Goal: Transaction & Acquisition: Book appointment/travel/reservation

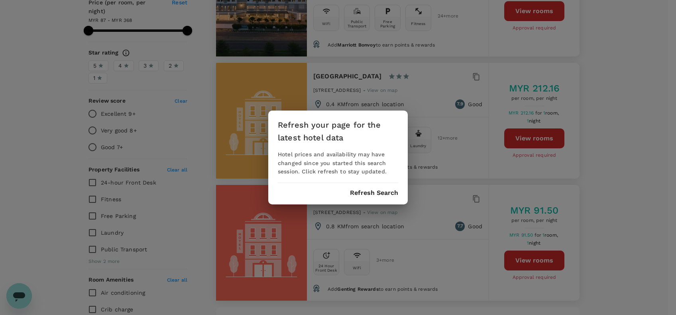
click at [375, 194] on button "Refresh Search" at bounding box center [374, 193] width 48 height 7
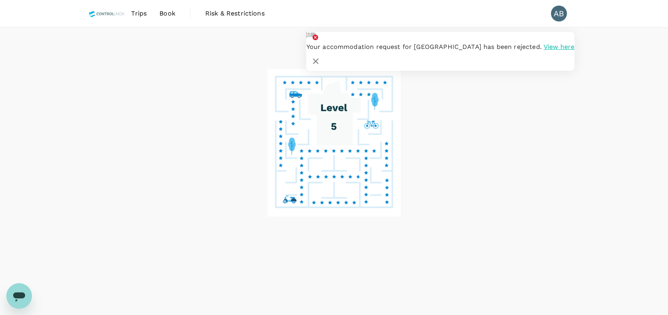
click at [168, 15] on span "Book" at bounding box center [167, 14] width 16 height 10
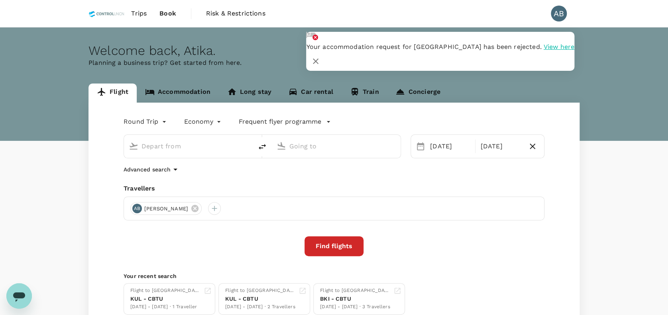
type input "Kuala Lumpur Intl ([GEOGRAPHIC_DATA])"
type input "Bintulu, [GEOGRAPHIC_DATA] (any)"
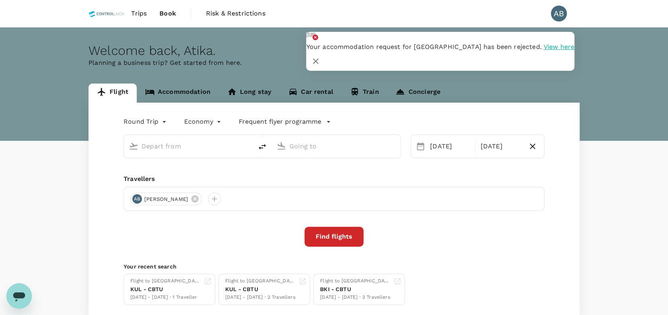
type input "Kuala Lumpur Intl ([GEOGRAPHIC_DATA])"
type input "Bintulu, [GEOGRAPHIC_DATA] (any)"
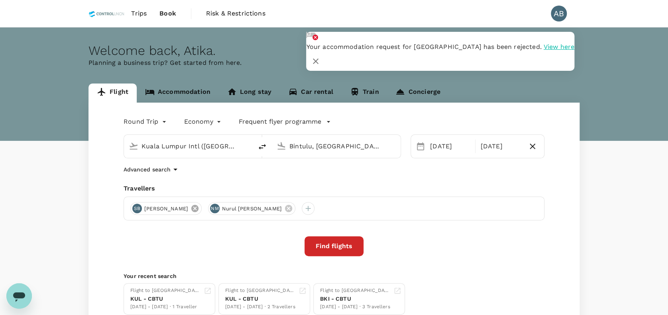
click at [199, 205] on icon at bounding box center [194, 208] width 9 height 9
click at [214, 209] on icon at bounding box center [210, 208] width 7 height 7
click at [457, 257] on div "Round Trip roundtrip Economy economy Frequent flyer programme Kuala Lumpur Intl…" at bounding box center [333, 215] width 491 height 225
click at [137, 213] on div at bounding box center [136, 208] width 13 height 13
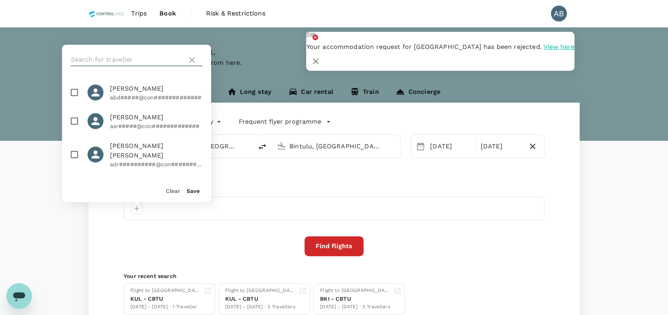
click at [98, 59] on input "text" at bounding box center [127, 59] width 113 height 13
type input "shi lie"
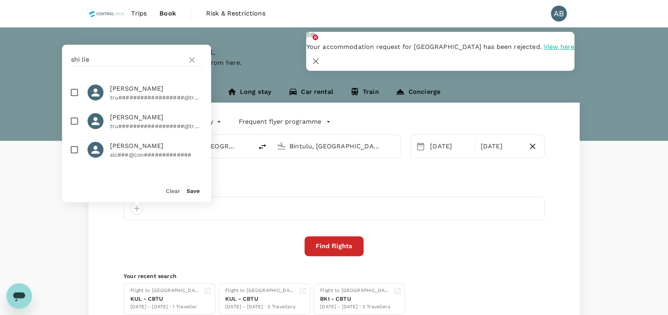
click at [74, 92] on input "checkbox" at bounding box center [74, 92] width 17 height 17
checkbox input "true"
click at [193, 194] on button "Save" at bounding box center [192, 191] width 13 height 6
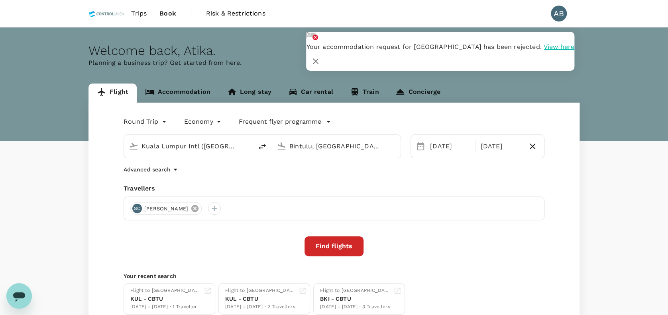
click at [191, 210] on icon at bounding box center [194, 208] width 7 height 7
click at [140, 16] on span "Trips" at bounding box center [139, 14] width 16 height 10
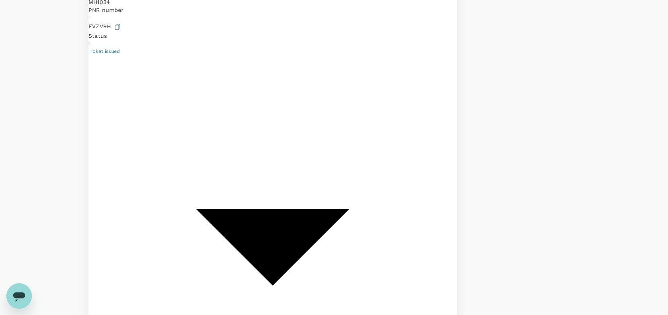
scroll to position [303, 0]
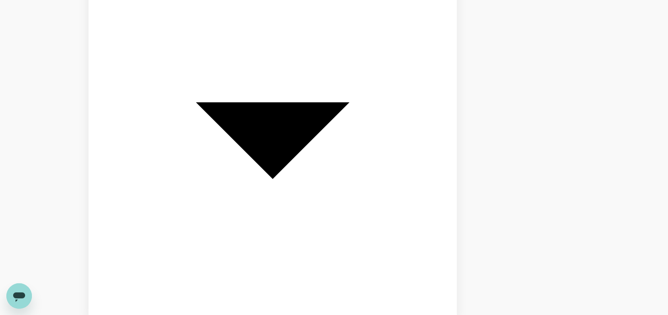
scroll to position [408, 0]
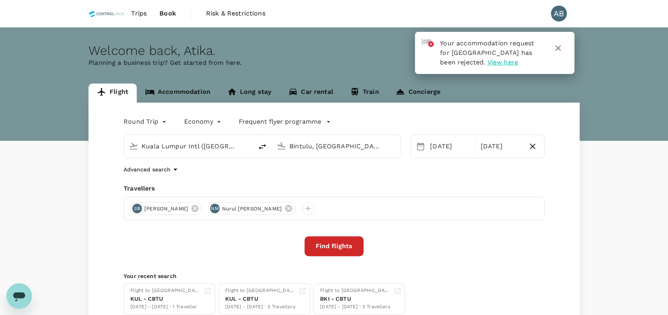
scroll to position [61, 0]
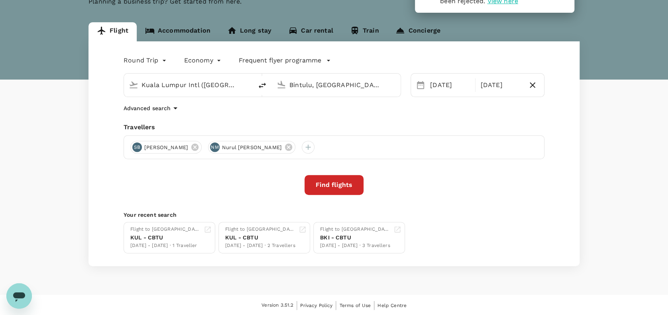
click at [329, 90] on input "Bintulu, [GEOGRAPHIC_DATA] (any)" at bounding box center [336, 85] width 94 height 12
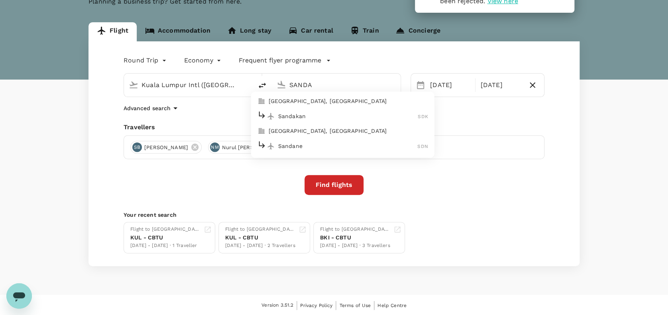
click at [301, 112] on p "Sandakan" at bounding box center [348, 116] width 140 height 8
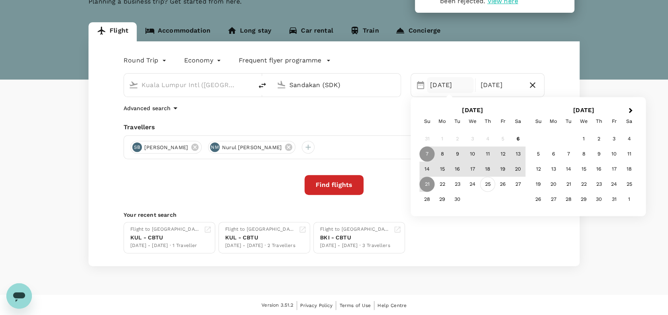
type input "Sandakan (SDK)"
click at [484, 182] on div "25" at bounding box center [487, 184] width 15 height 15
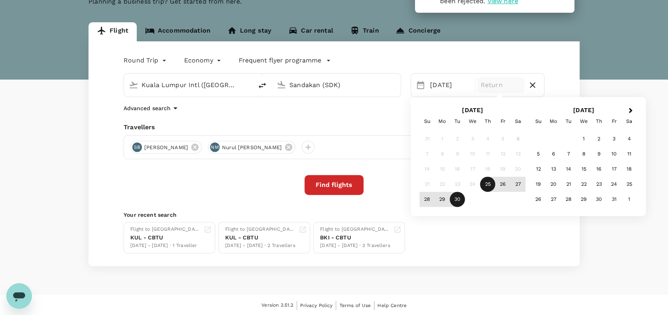
click at [427, 183] on div "21" at bounding box center [426, 184] width 15 height 15
click at [425, 184] on div "21" at bounding box center [426, 184] width 15 height 15
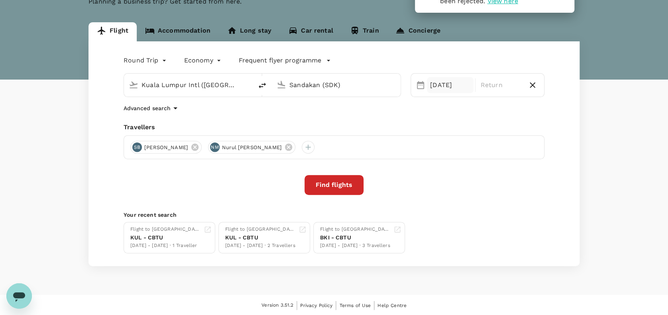
click at [443, 83] on div "[DATE]" at bounding box center [450, 85] width 47 height 16
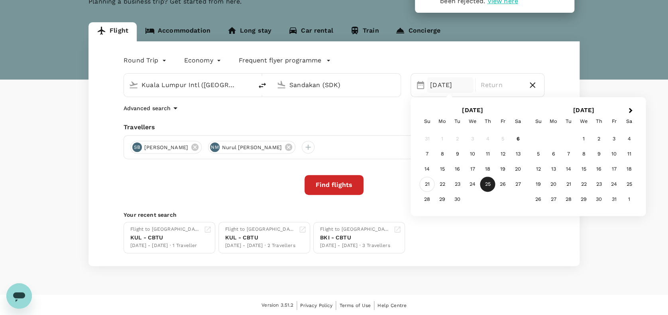
click at [428, 183] on div "21" at bounding box center [426, 184] width 15 height 15
click at [521, 182] on div "27" at bounding box center [517, 184] width 15 height 15
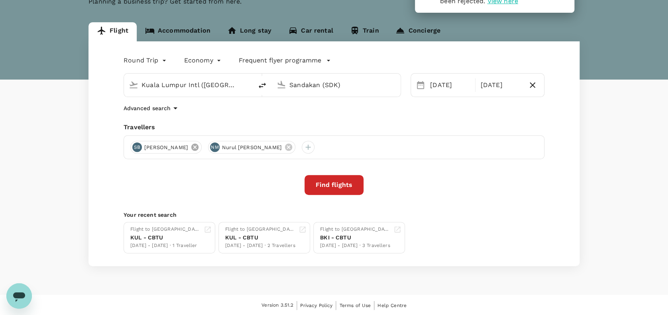
click at [199, 144] on icon at bounding box center [194, 147] width 9 height 9
click at [215, 146] on icon at bounding box center [210, 147] width 9 height 9
click at [138, 147] on div at bounding box center [136, 147] width 13 height 13
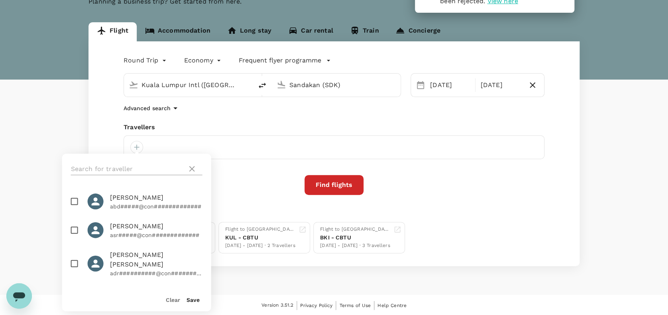
click at [116, 165] on input "text" at bounding box center [127, 169] width 113 height 13
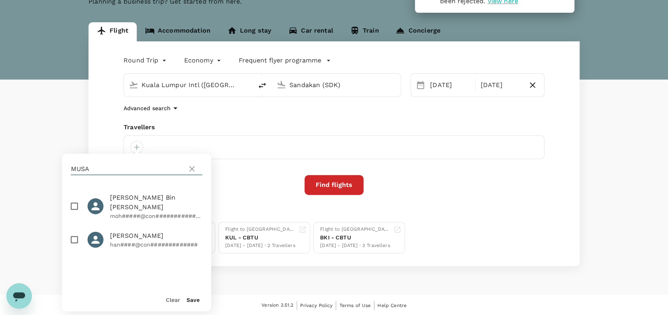
type input "MUSA"
click at [75, 202] on input "checkbox" at bounding box center [74, 206] width 17 height 17
checkbox input "true"
click at [191, 302] on button "Save" at bounding box center [192, 300] width 13 height 6
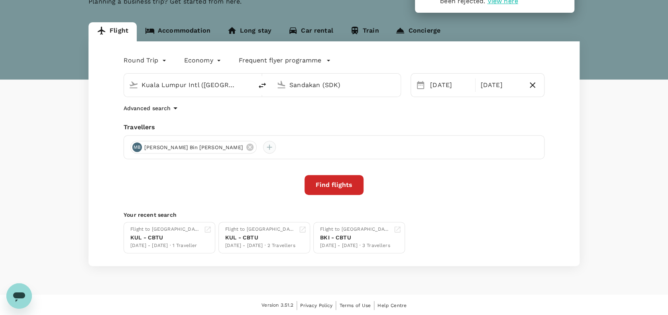
click at [263, 145] on div at bounding box center [269, 147] width 13 height 13
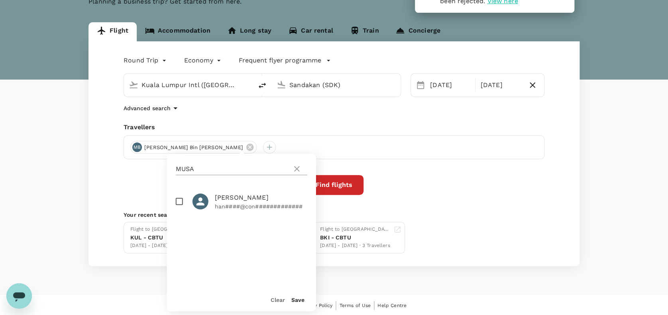
click at [296, 169] on icon at bounding box center [297, 169] width 6 height 6
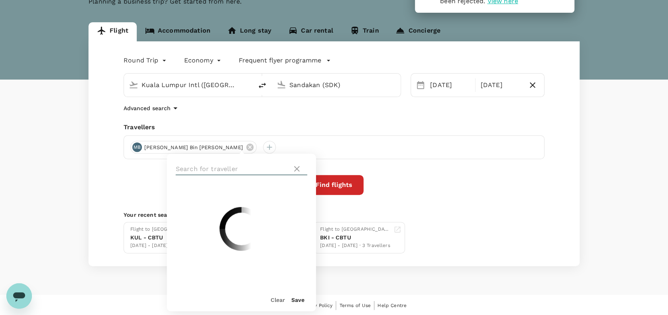
click at [232, 168] on input "text" at bounding box center [232, 169] width 113 height 13
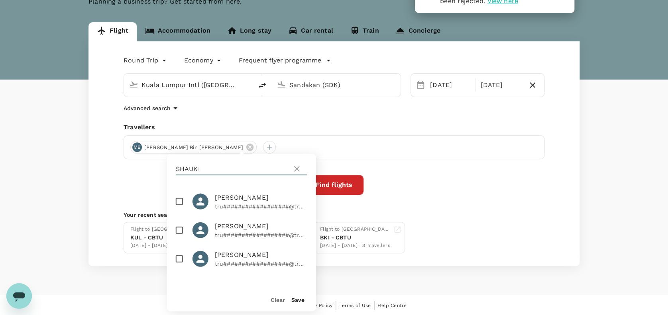
type input "SHAUKI"
click at [179, 203] on input "checkbox" at bounding box center [179, 201] width 17 height 17
checkbox input "true"
click at [299, 302] on button "Save" at bounding box center [297, 300] width 13 height 6
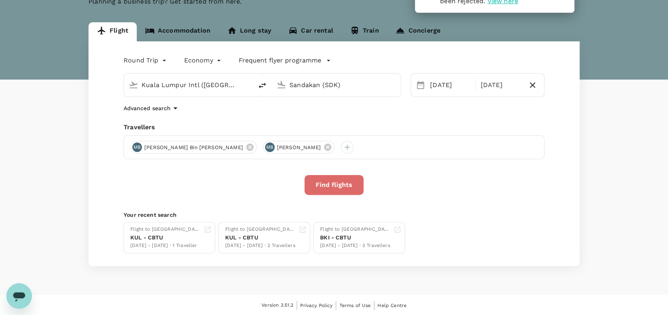
click at [331, 182] on button "Find flights" at bounding box center [333, 185] width 59 height 20
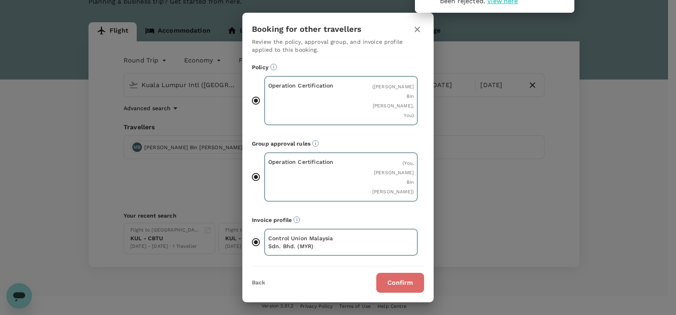
click at [400, 273] on button "Confirm" at bounding box center [400, 283] width 48 height 20
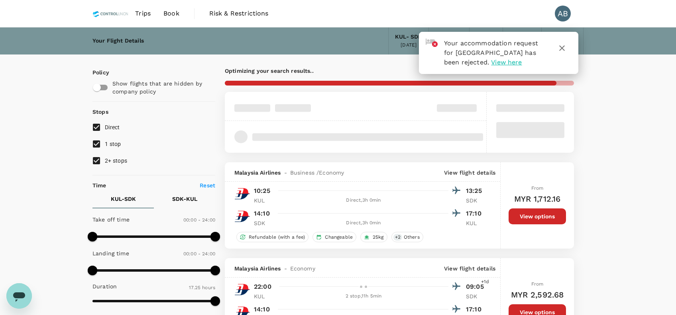
checkbox input "false"
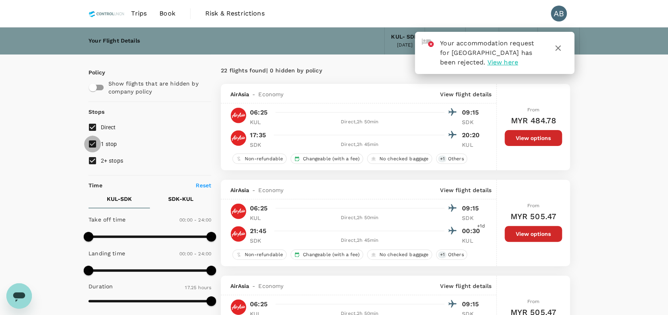
click at [91, 142] on input "1 stop" at bounding box center [92, 144] width 17 height 17
checkbox input "false"
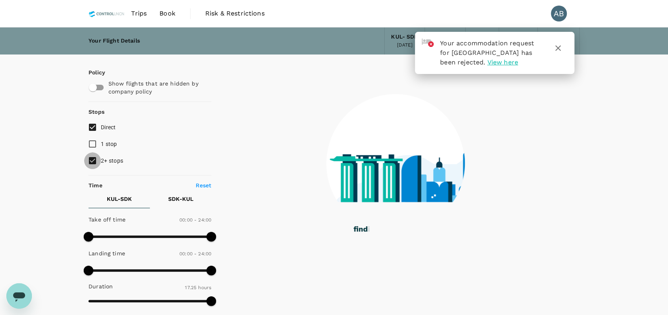
click at [91, 162] on input "2+ stops" at bounding box center [92, 161] width 17 height 17
checkbox input "false"
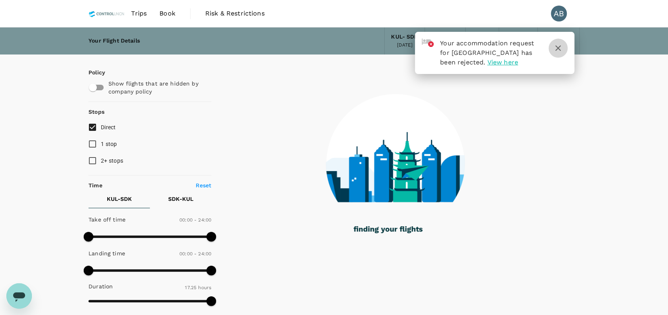
click at [558, 45] on icon "button" at bounding box center [558, 48] width 10 height 10
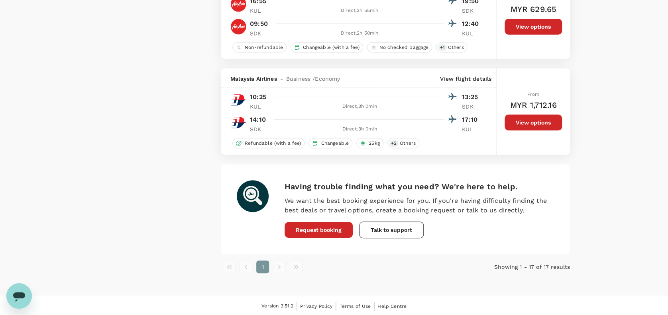
scroll to position [1528, 0]
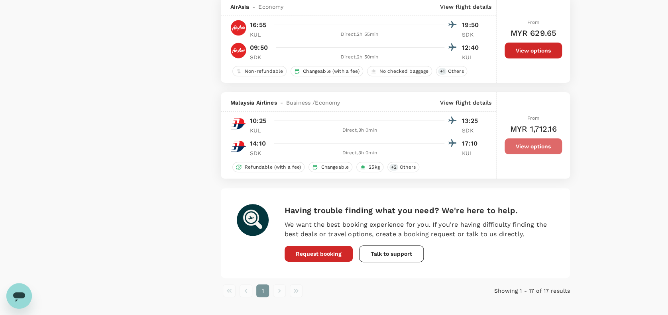
click at [536, 154] on button "View options" at bounding box center [532, 147] width 57 height 16
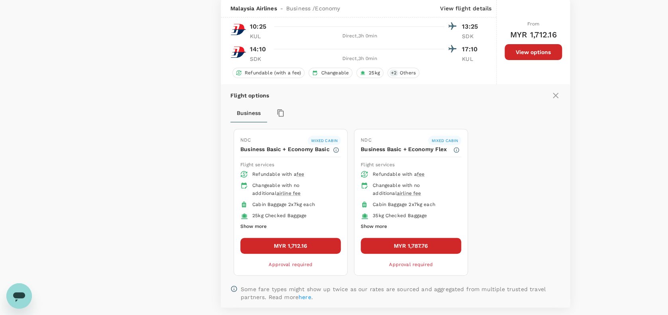
scroll to position [1628, 0]
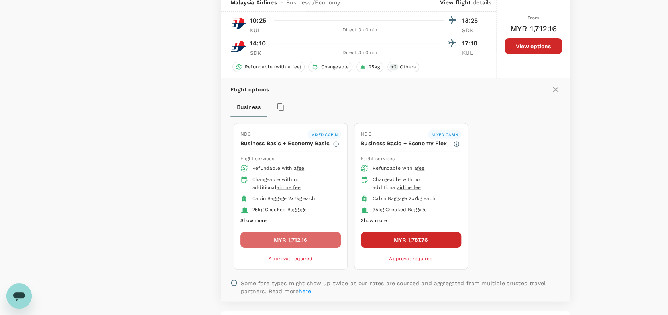
click at [304, 248] on button "MYR 1,712.16" at bounding box center [290, 240] width 100 height 16
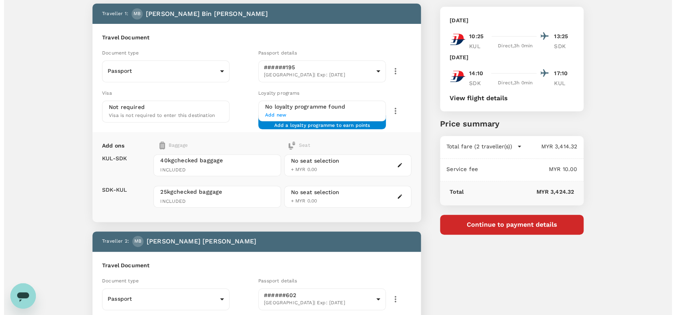
scroll to position [43, 0]
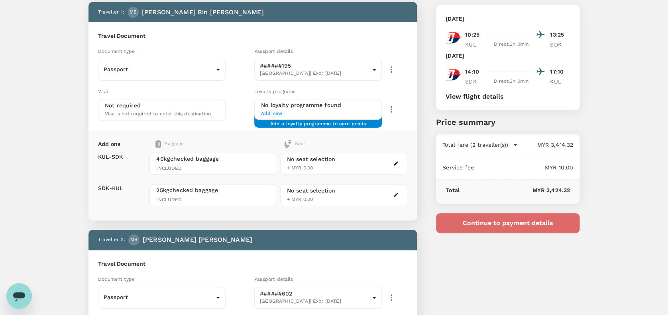
click at [522, 221] on button "Continue to payment details" at bounding box center [507, 223] width 143 height 20
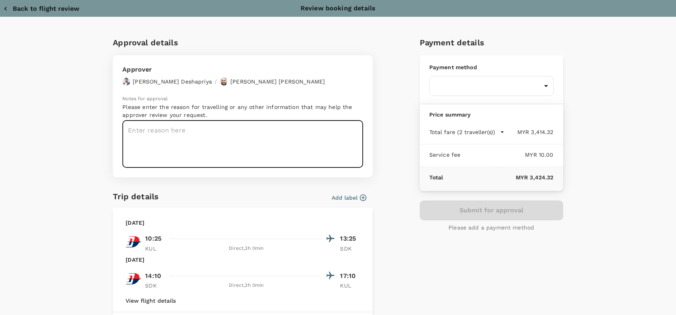
click at [149, 136] on textarea at bounding box center [242, 144] width 241 height 47
click at [131, 132] on textarea at bounding box center [242, 144] width 241 height 47
paste textarea "Hi @Hariz / @[GEOGRAPHIC_DATA], Requesting your approval for the flight below: …"
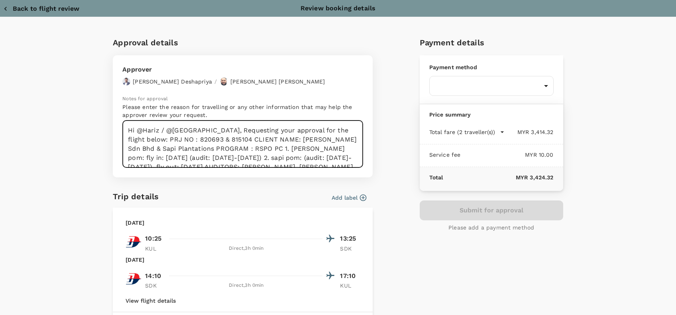
click at [212, 131] on textarea "Hi @Hariz / @[GEOGRAPHIC_DATA], Requesting your approval for the flight below: …" at bounding box center [242, 144] width 241 height 47
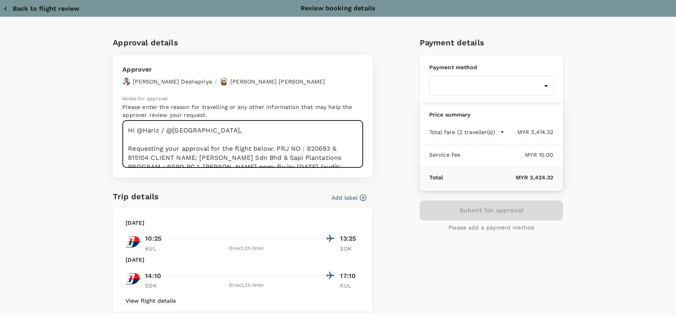
click at [272, 149] on textarea "Hi @Hariz / @[GEOGRAPHIC_DATA], Requesting your approval for the flight below: …" at bounding box center [242, 144] width 241 height 47
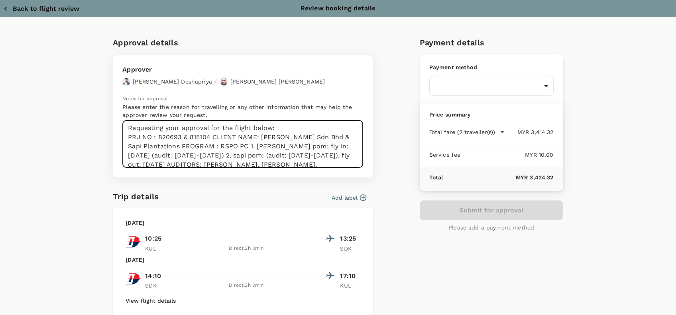
scroll to position [23, 0]
click at [210, 134] on textarea "Hi @Hariz / @[GEOGRAPHIC_DATA], Requesting your approval for the flight below: …" at bounding box center [242, 144] width 241 height 47
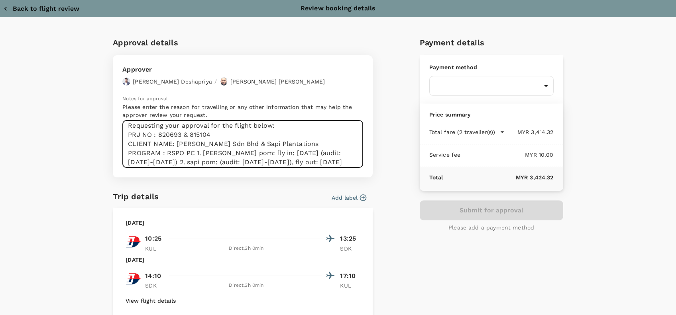
click at [193, 154] on textarea "Hi @Hariz / @[GEOGRAPHIC_DATA], Requesting your approval for the flight below: …" at bounding box center [242, 144] width 241 height 47
click at [317, 145] on textarea "Hi @Hariz / @[GEOGRAPHIC_DATA], Requesting your approval for the flight below: …" at bounding box center [242, 144] width 241 height 47
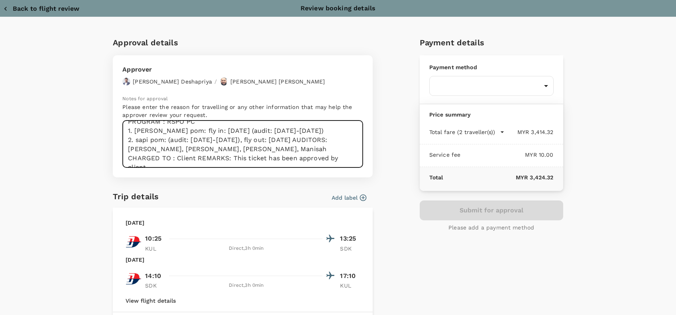
click at [308, 140] on textarea "Hi @Hariz / @[GEOGRAPHIC_DATA], Requesting your approval for the flight below: …" at bounding box center [242, 144] width 241 height 47
click at [305, 149] on textarea "Hi @Hariz / @[GEOGRAPHIC_DATA], Requesting your approval for the flight below: …" at bounding box center [242, 144] width 241 height 47
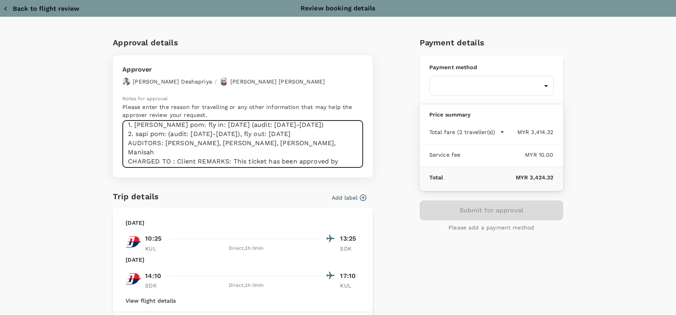
scroll to position [64, 0]
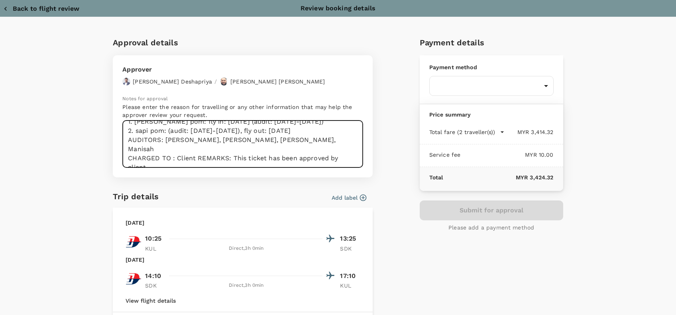
click at [194, 147] on textarea "Hi @Hariz / @[GEOGRAPHIC_DATA], Requesting your approval for the flight below: …" at bounding box center [242, 144] width 241 height 47
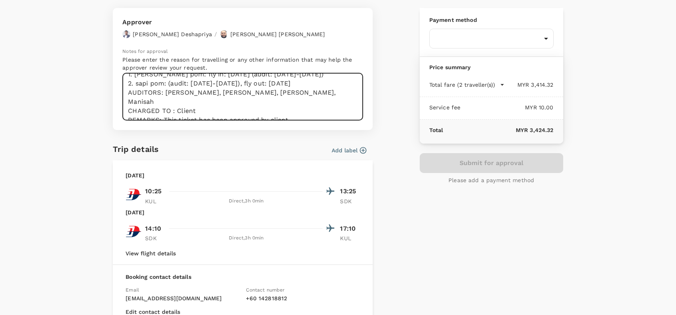
scroll to position [0, 0]
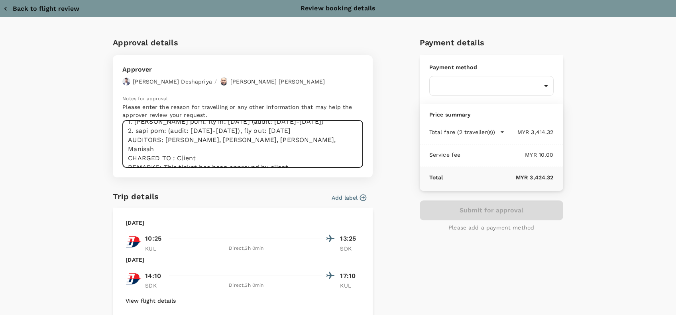
drag, startPoint x: 307, startPoint y: 141, endPoint x: 162, endPoint y: 139, distance: 145.4
click at [162, 139] on textarea "Hi @Hariz / @[GEOGRAPHIC_DATA], Requesting your approval for the flight below: …" at bounding box center [242, 144] width 241 height 47
click at [281, 140] on textarea "Hi @Hariz / @[GEOGRAPHIC_DATA], Requesting your approval for the flight below: …" at bounding box center [242, 144] width 241 height 47
click at [307, 139] on textarea "Hi @Hariz / @[GEOGRAPHIC_DATA], Requesting your approval for the flight below: …" at bounding box center [242, 144] width 241 height 47
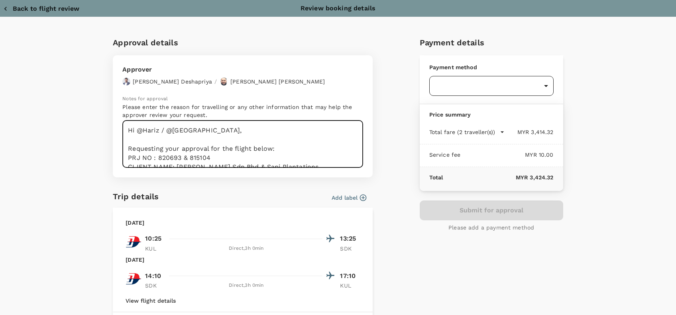
type textarea "Hi @Hariz / @[GEOGRAPHIC_DATA], Requesting your approval for the flight below: …"
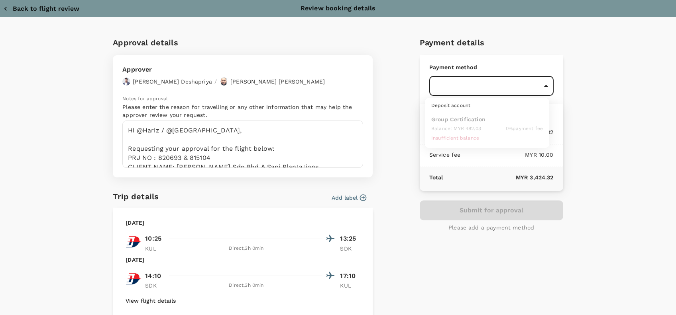
click at [537, 87] on body "Back to flight results Flight review Traveller(s) Traveller 1 : MB [PERSON_NAME…" at bounding box center [338, 254] width 676 height 594
click at [354, 163] on div at bounding box center [338, 157] width 676 height 315
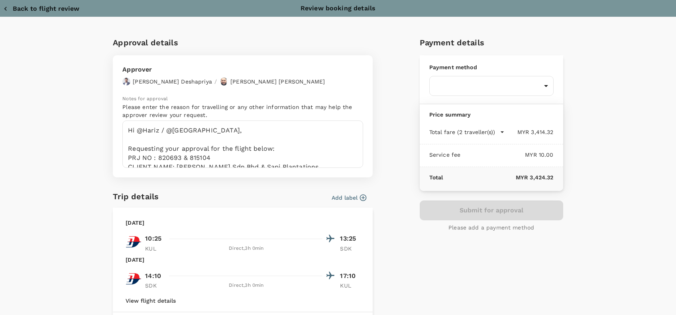
click at [354, 163] on div at bounding box center [338, 157] width 676 height 315
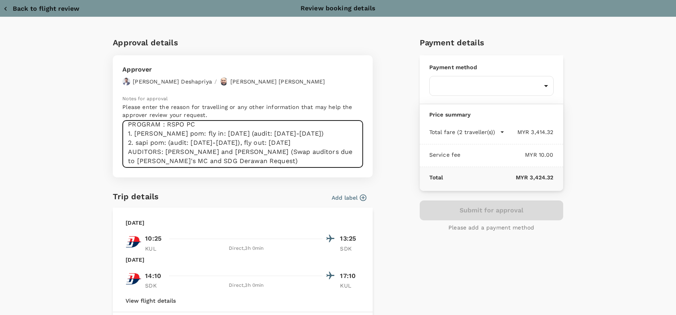
scroll to position [31, 0]
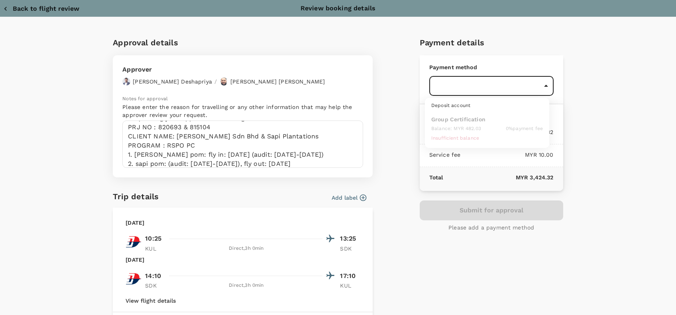
click at [542, 85] on body "Back to flight results Flight review Traveller(s) Traveller 1 : MB [PERSON_NAME…" at bounding box center [338, 254] width 676 height 594
